Goal: Information Seeking & Learning: Find specific page/section

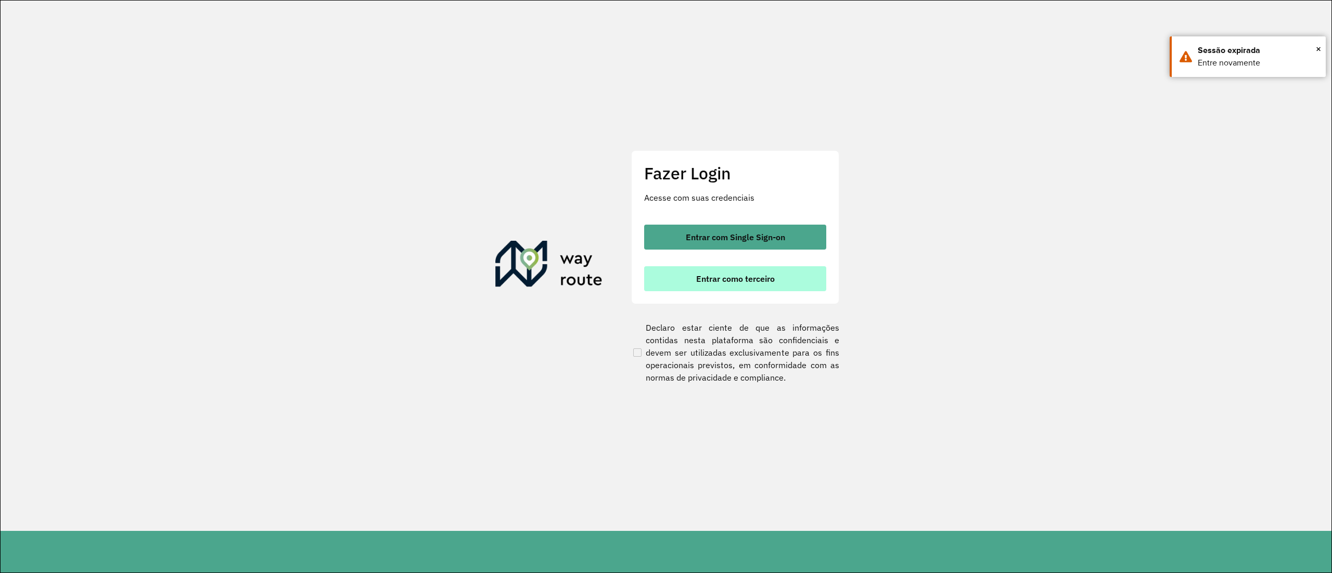
click at [785, 268] on button "Entrar como terceiro" at bounding box center [735, 278] width 182 height 25
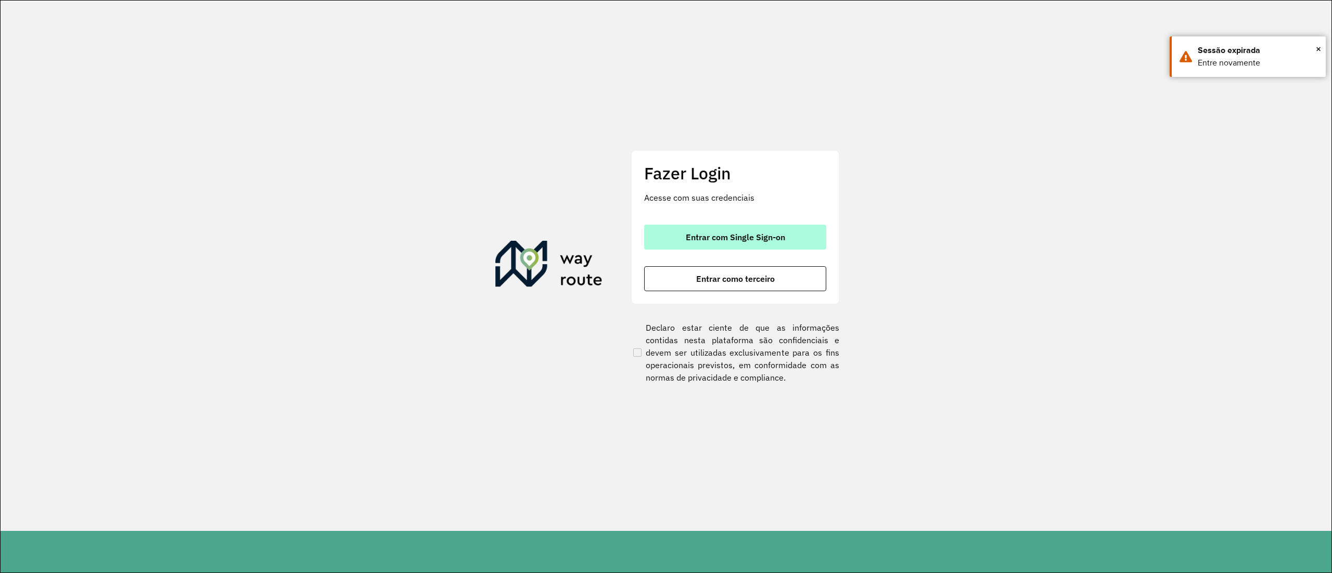
click at [711, 233] on span "Entrar com Single Sign-on" at bounding box center [735, 237] width 99 height 8
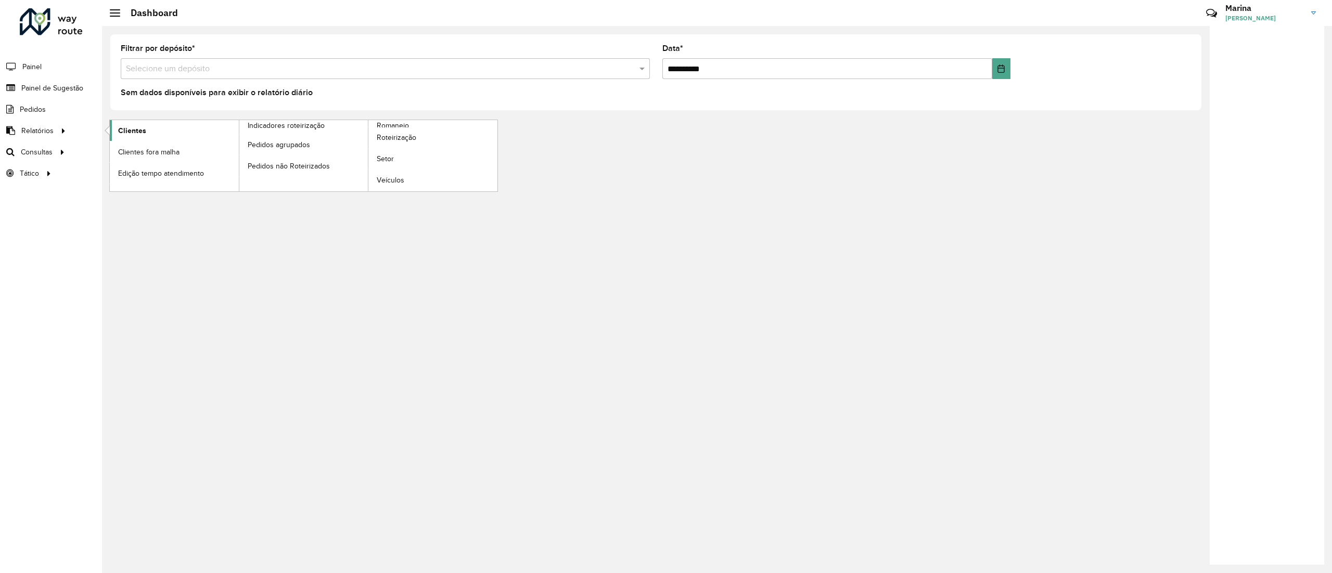
click at [124, 130] on span "Clientes" at bounding box center [132, 130] width 28 height 11
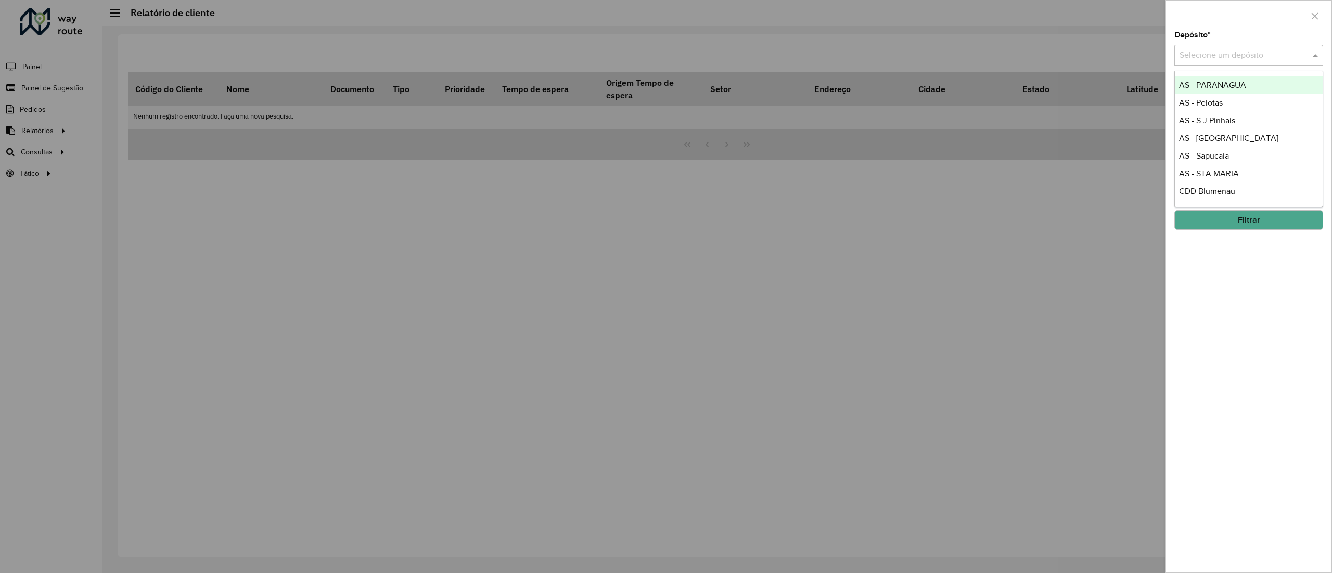
click at [1187, 64] on div "Selecione um depósito" at bounding box center [1248, 55] width 149 height 21
type input "****"
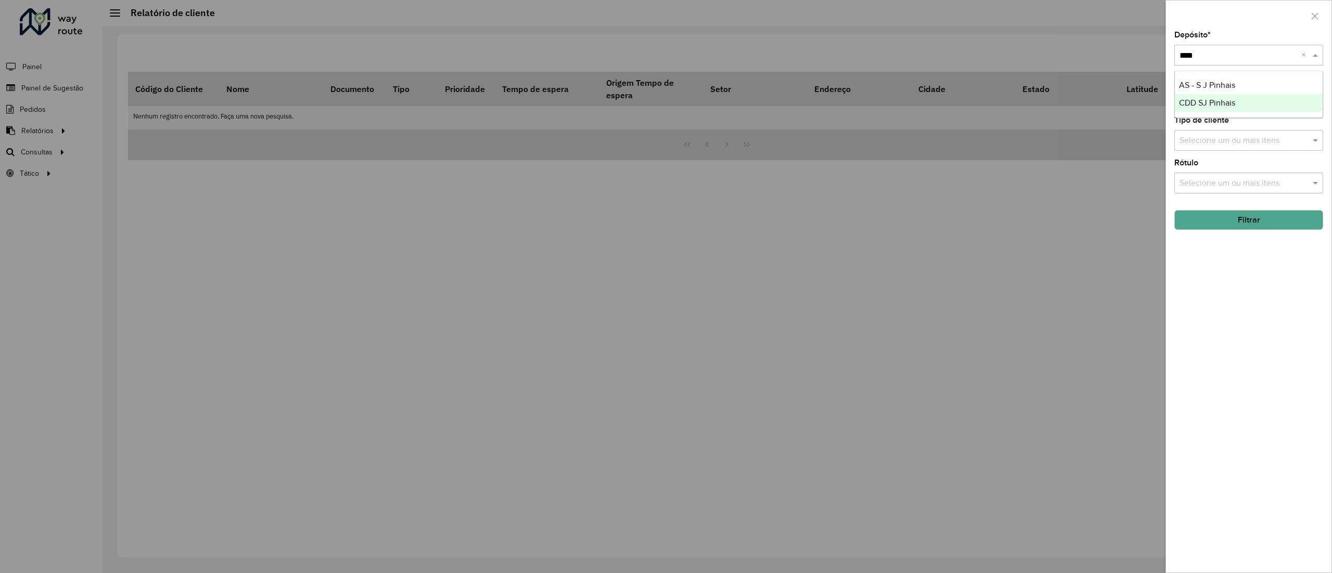
click at [1225, 104] on span "CDD SJ Pinhais" at bounding box center [1207, 102] width 56 height 9
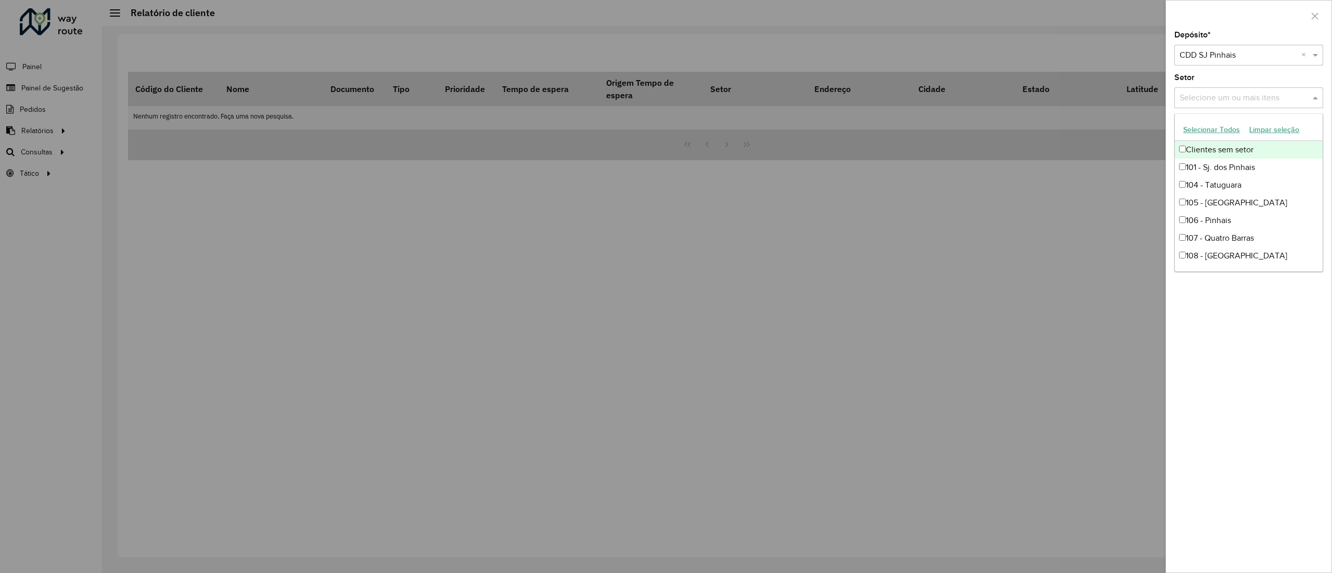
click at [1224, 96] on input "text" at bounding box center [1243, 98] width 133 height 12
click at [1214, 108] on div "Depósito * Selecione um depósito × CDD SJ Pinhais × Setor Selecione um ou mais …" at bounding box center [1248, 302] width 165 height 542
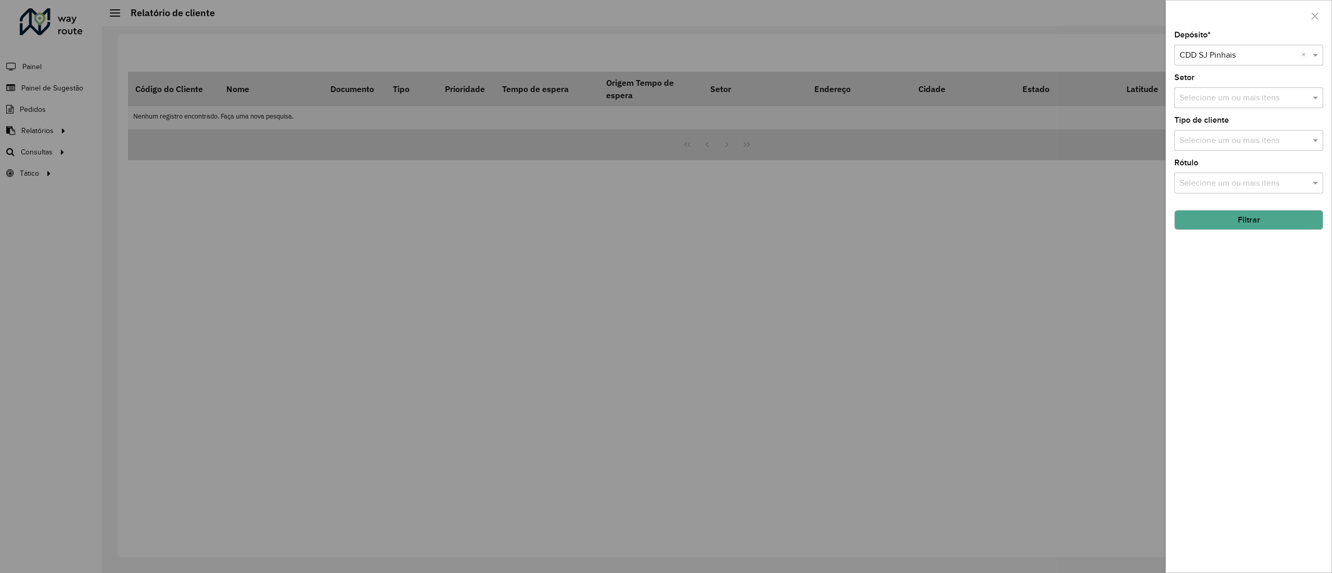
click at [1229, 187] on input "text" at bounding box center [1243, 183] width 133 height 12
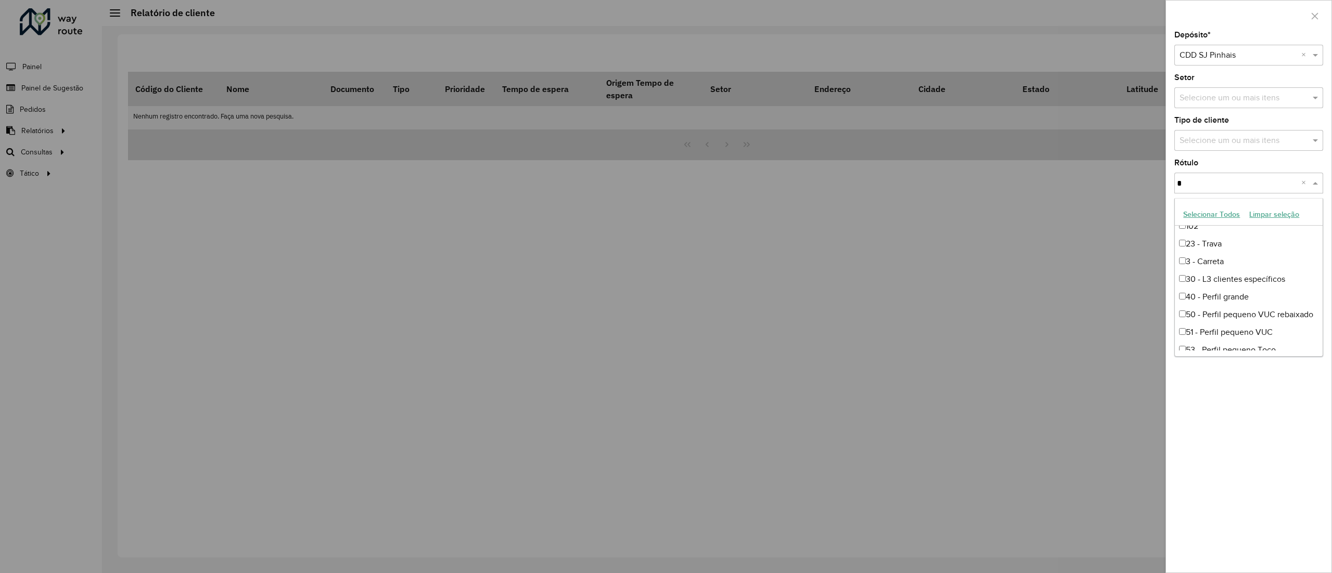
scroll to position [40, 0]
click at [1259, 417] on div "Depósito * Selecione um depósito × CDD SJ Pinhais × Setor Selecione um ou mais …" at bounding box center [1248, 302] width 165 height 542
click at [1210, 177] on input "text" at bounding box center [1243, 183] width 133 height 12
click at [1228, 304] on div "80 - Chopp/VIP" at bounding box center [1248, 302] width 147 height 18
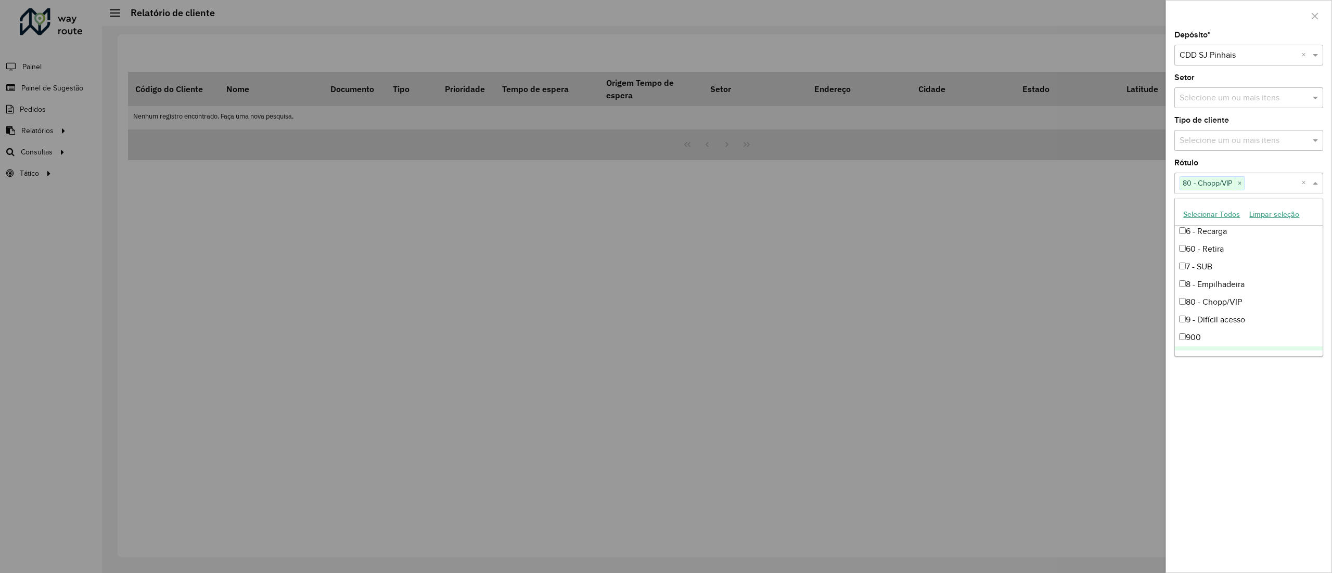
click at [1223, 376] on div "Depósito * Selecione um depósito × CDD SJ Pinhais × Setor Selecione um ou mais …" at bounding box center [1248, 302] width 165 height 542
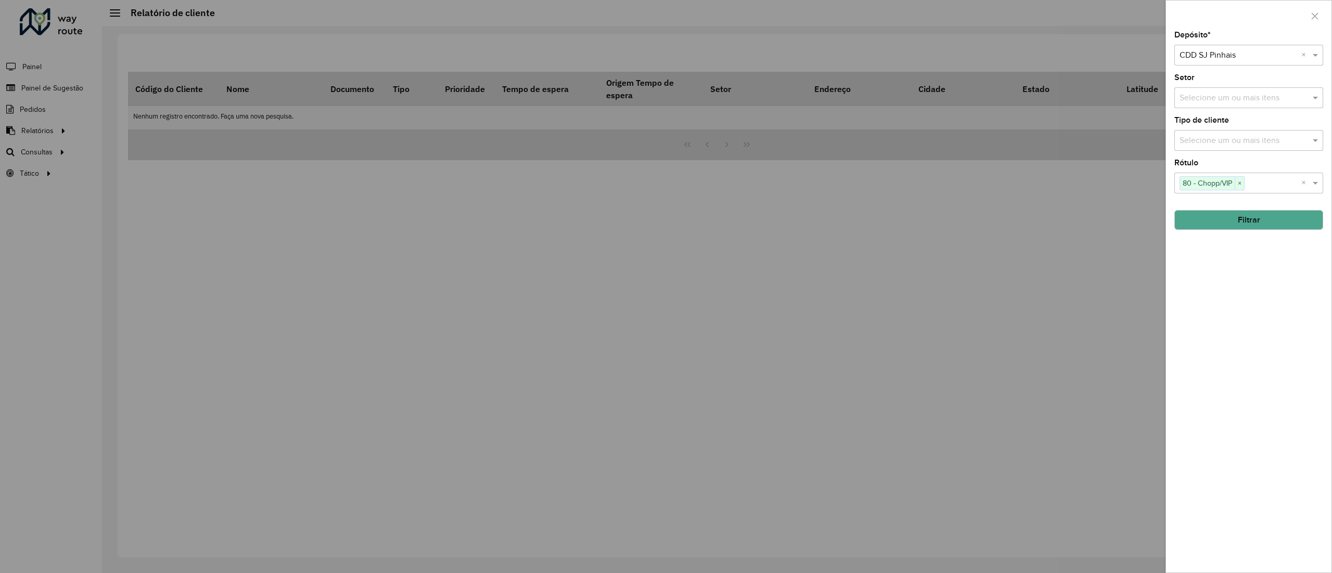
click at [1237, 205] on hb-field-button "Filtrar" at bounding box center [1248, 216] width 149 height 28
click at [1231, 222] on button "Filtrar" at bounding box center [1248, 220] width 149 height 20
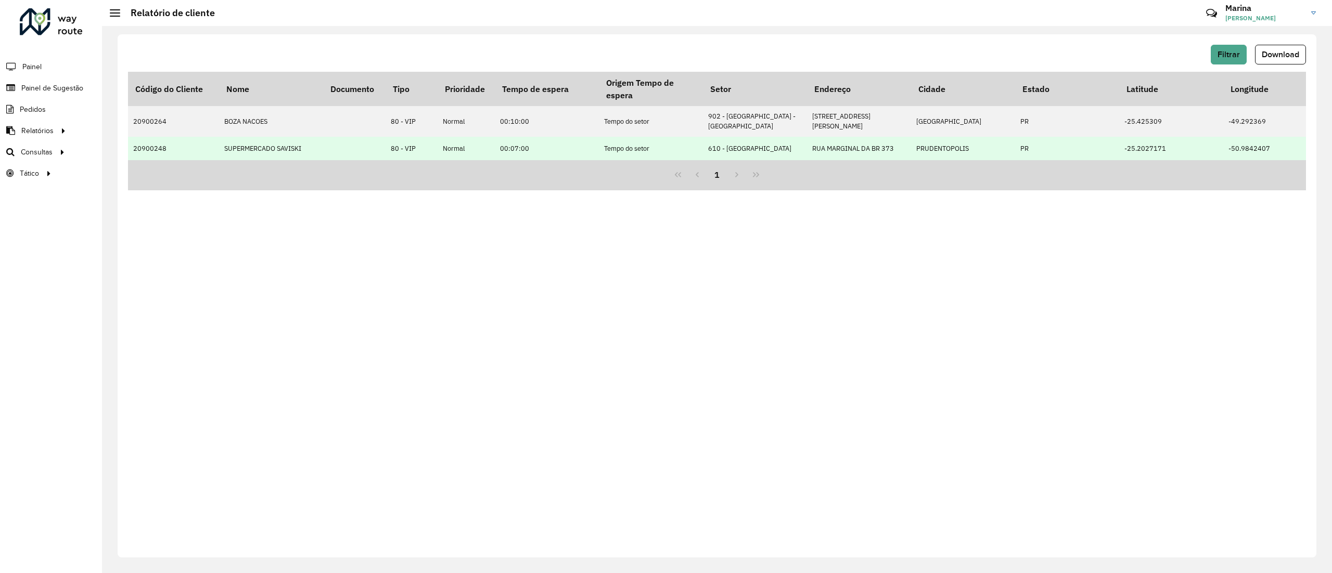
click at [244, 159] on td "SUPERMERCADO SAVISKI" at bounding box center [271, 148] width 104 height 23
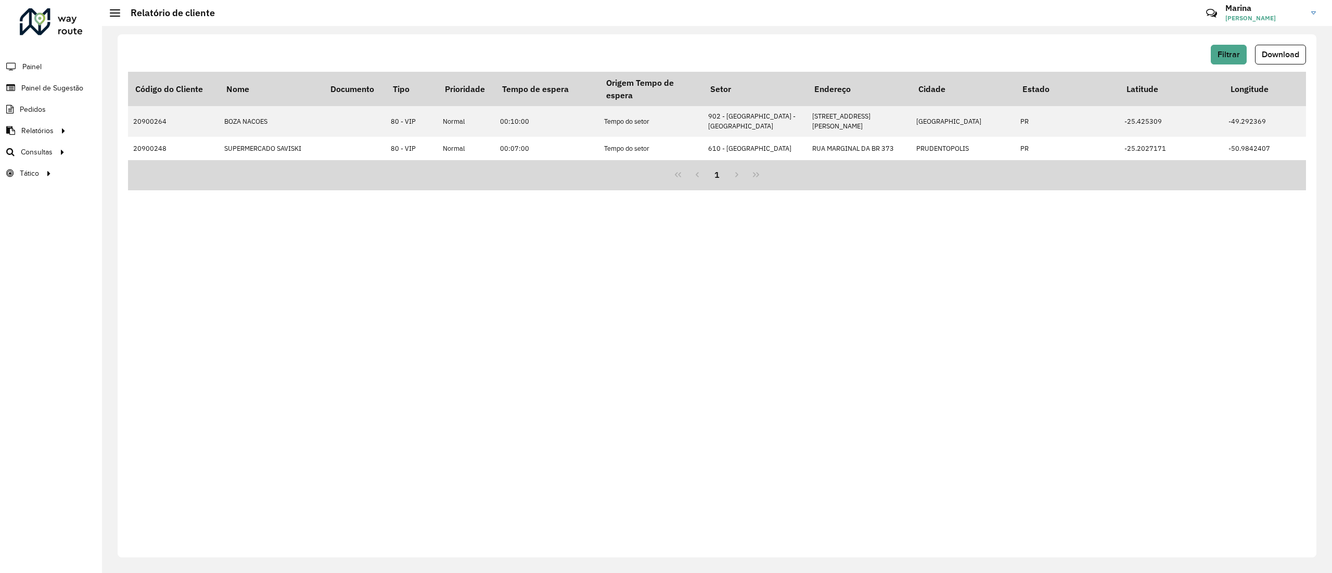
drag, startPoint x: 239, startPoint y: 162, endPoint x: 710, endPoint y: 167, distance: 470.9
click at [710, 167] on div "Código do Cliente Nome Documento Tipo Prioridade Tempo de espera Origem Tempo d…" at bounding box center [717, 131] width 1178 height 119
click at [714, 163] on div "1" at bounding box center [717, 175] width 1178 height 31
drag, startPoint x: 581, startPoint y: 162, endPoint x: 619, endPoint y: 161, distance: 38.0
click at [619, 160] on div "Código do Cliente Nome Documento Tipo Prioridade Tempo de espera Origem Tempo d…" at bounding box center [717, 116] width 1178 height 88
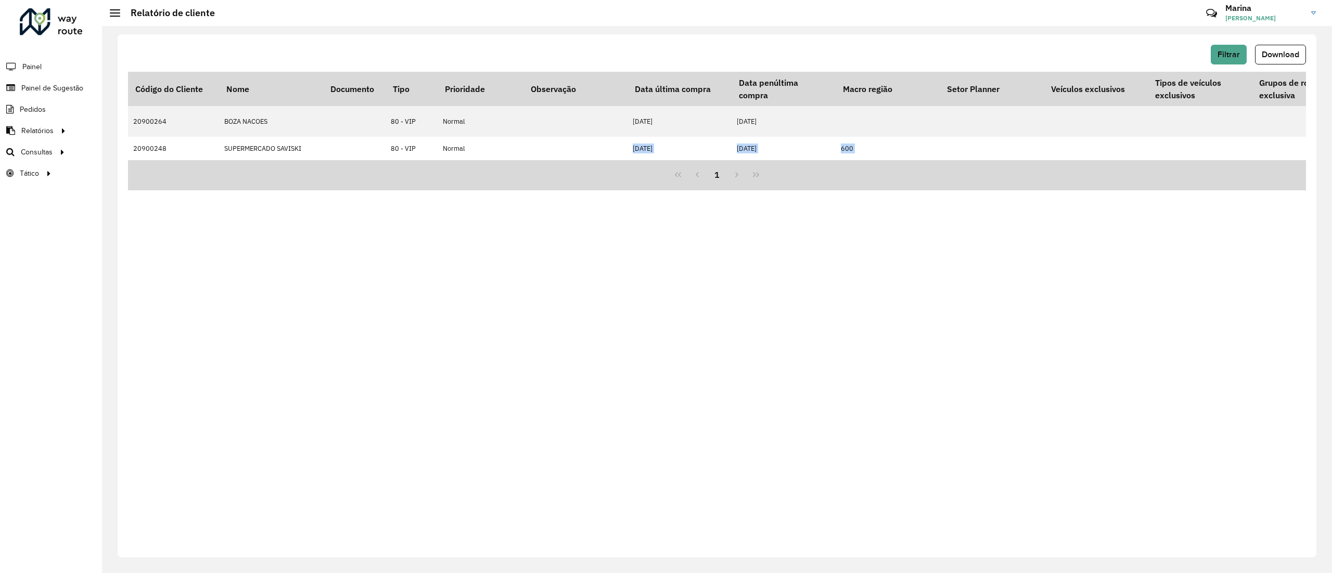
scroll to position [0, 1634]
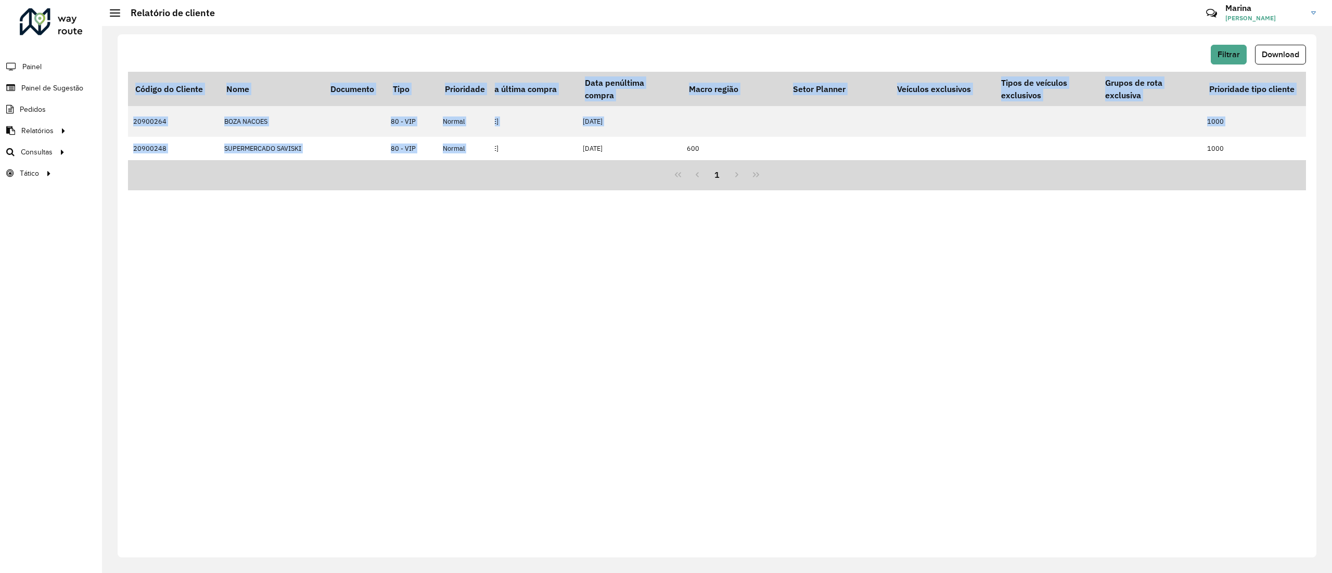
drag, startPoint x: 943, startPoint y: 159, endPoint x: 1331, endPoint y: 156, distance: 387.7
click at [1331, 156] on div "Filtrar Download Código do Cliente Nome Documento Tipo Prioridade Tempo de espe…" at bounding box center [717, 299] width 1230 height 547
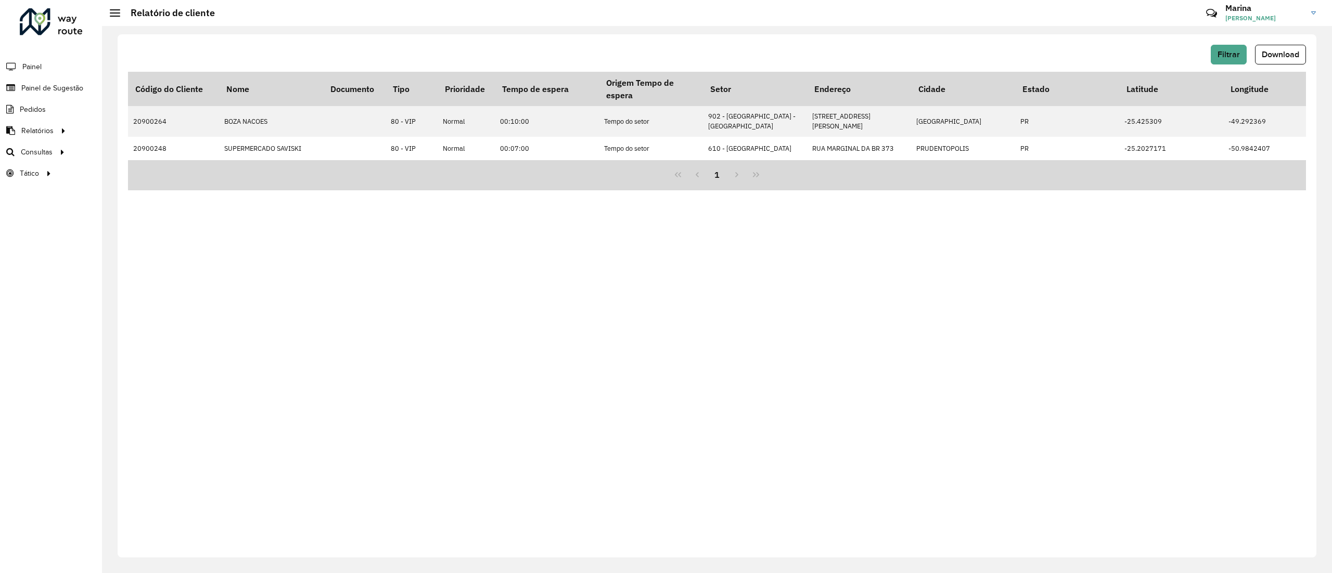
click at [542, 258] on div "Filtrar Download Código do Cliente Nome Documento Tipo Prioridade Tempo de espe…" at bounding box center [717, 295] width 1199 height 523
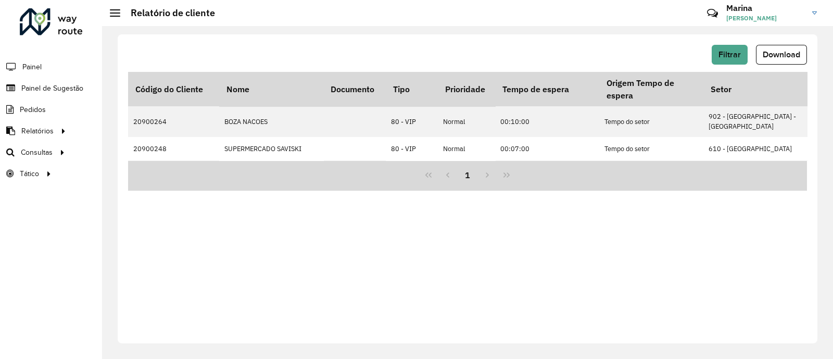
click at [276, 209] on div "Filtrar Download Código do Cliente Nome Documento Tipo Prioridade Tempo de espe…" at bounding box center [467, 188] width 699 height 309
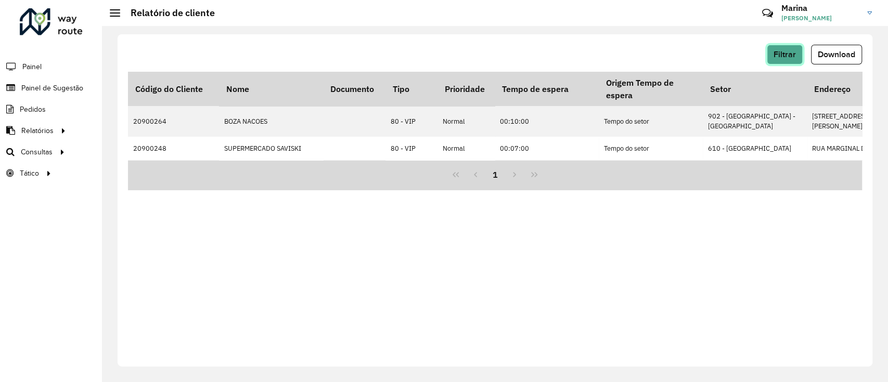
click at [790, 59] on span "Filtrar" at bounding box center [785, 54] width 22 height 9
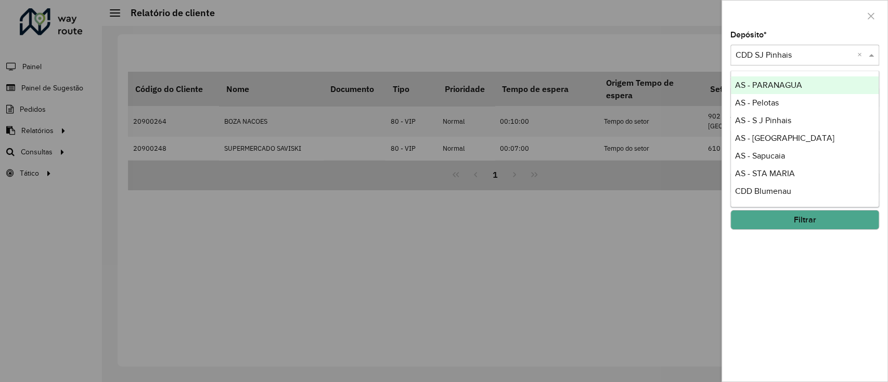
click at [804, 48] on div "Selecione um depósito × CDD SJ Pinhais ×" at bounding box center [805, 55] width 149 height 21
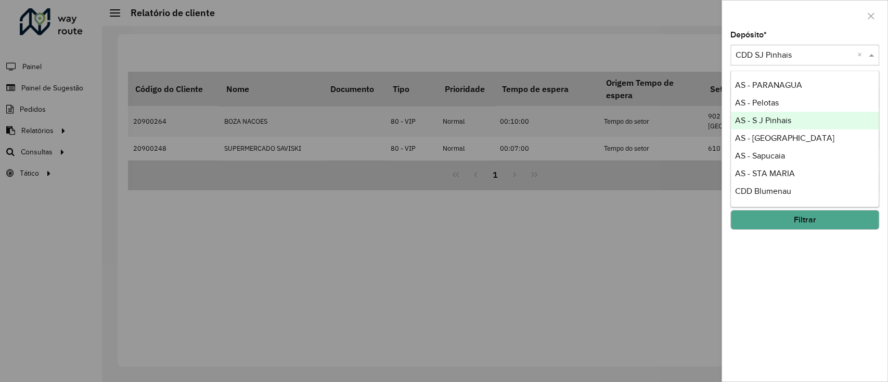
click at [772, 121] on span "AS - S J Pinhais" at bounding box center [763, 120] width 56 height 9
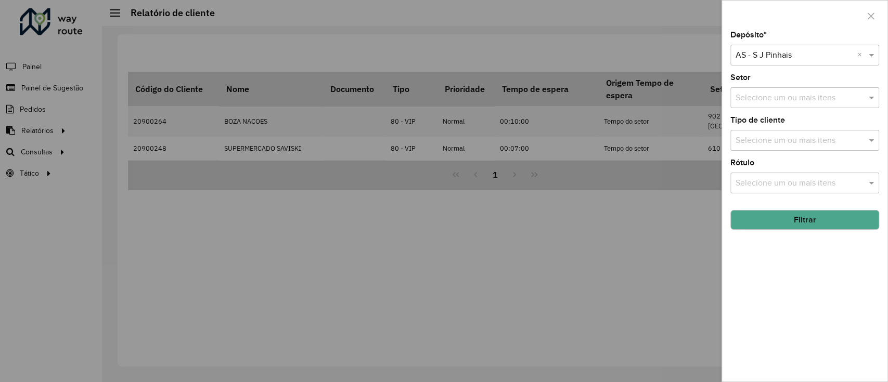
click at [784, 177] on input "text" at bounding box center [799, 183] width 133 height 12
click at [776, 179] on input "text" at bounding box center [799, 183] width 133 height 12
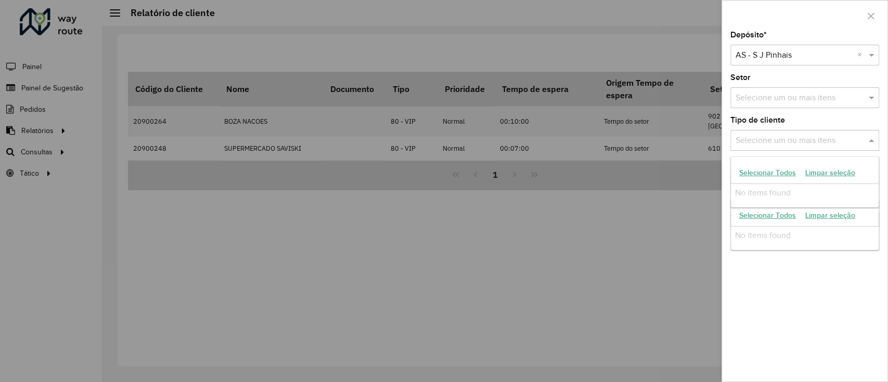
click at [775, 135] on input "text" at bounding box center [799, 141] width 133 height 12
click at [772, 91] on div "Selecione um ou mais itens" at bounding box center [805, 97] width 149 height 21
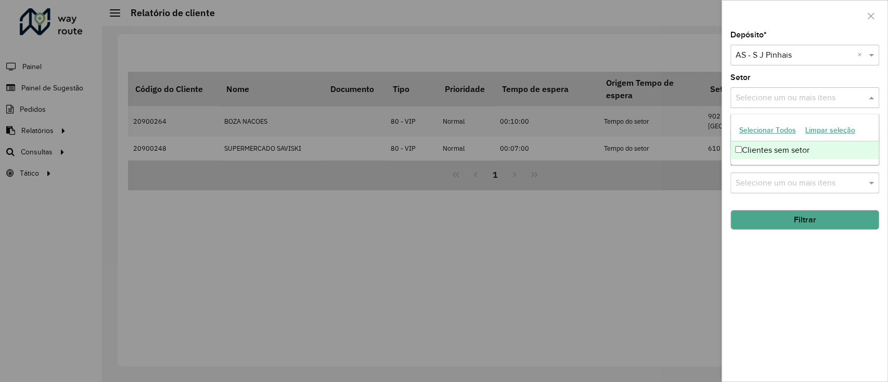
click at [772, 74] on div "Setor Selecione um ou mais itens" at bounding box center [805, 91] width 149 height 34
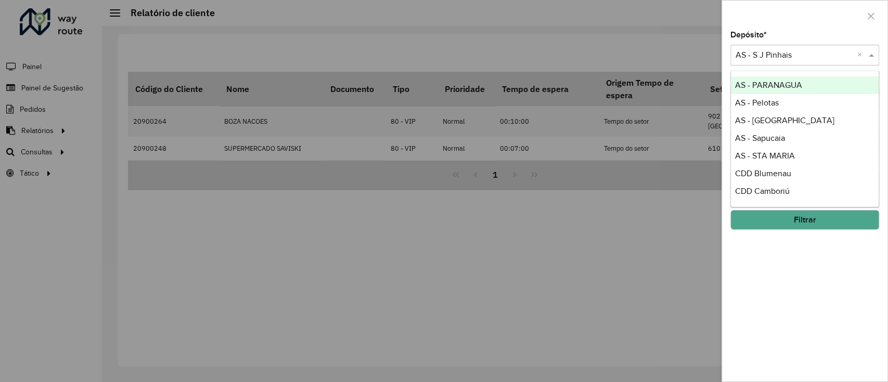
click at [778, 56] on input "text" at bounding box center [795, 55] width 118 height 12
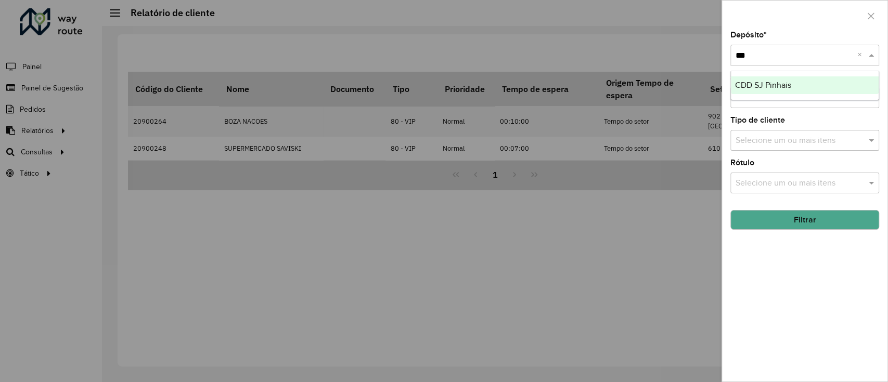
type input "****"
click at [770, 89] on span "CDD SJ Pinhais" at bounding box center [763, 85] width 56 height 9
click at [766, 131] on div "Selecione um ou mais itens" at bounding box center [805, 140] width 149 height 21
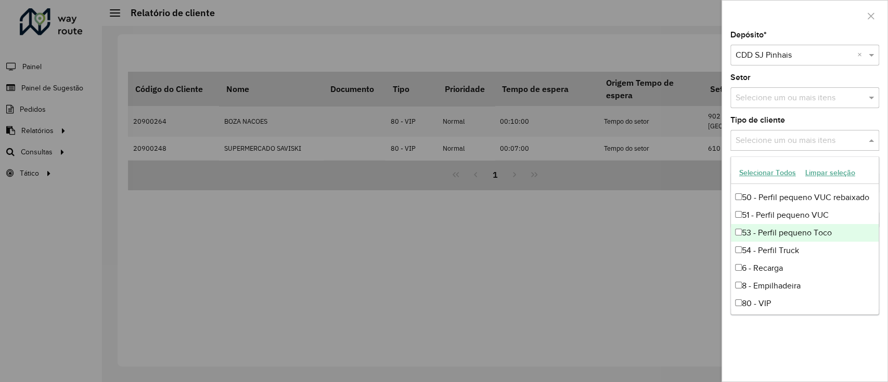
scroll to position [69, 0]
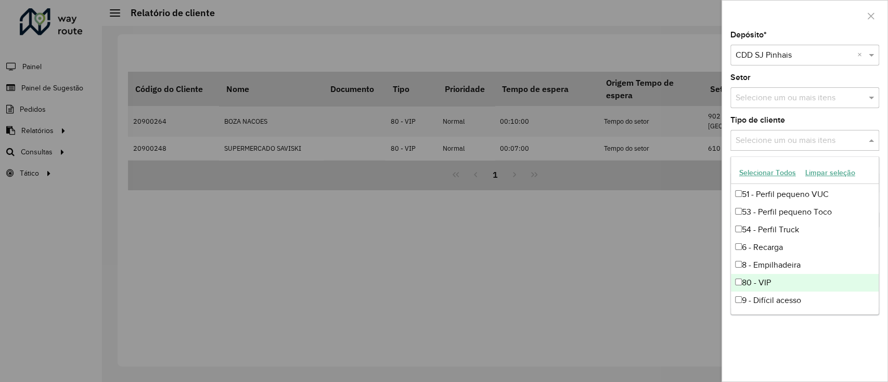
click at [781, 277] on div "80 - VIP" at bounding box center [805, 283] width 148 height 18
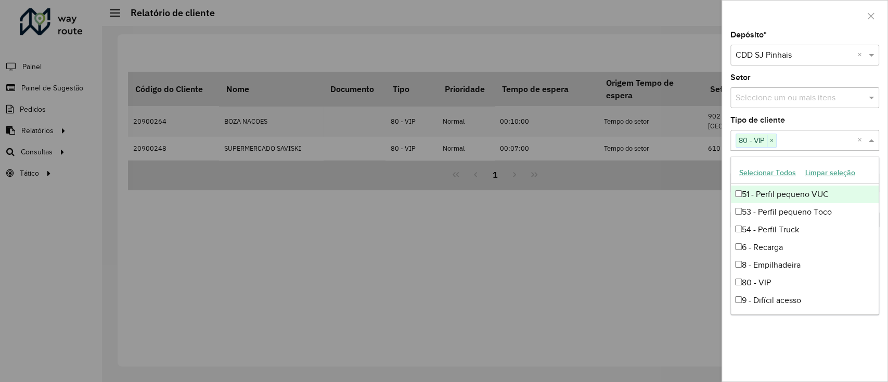
click at [808, 121] on div "Tipo de cliente Selecione um ou mais itens 80 - VIP × ×" at bounding box center [805, 134] width 149 height 34
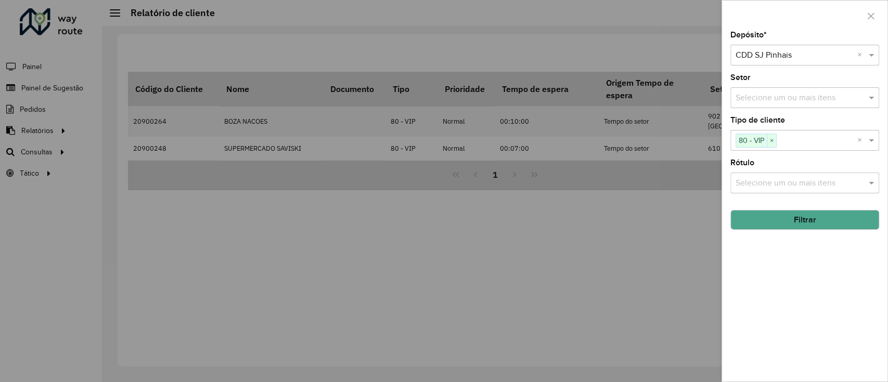
click at [803, 222] on button "Filtrar" at bounding box center [805, 220] width 149 height 20
